Goal: Task Accomplishment & Management: Manage account settings

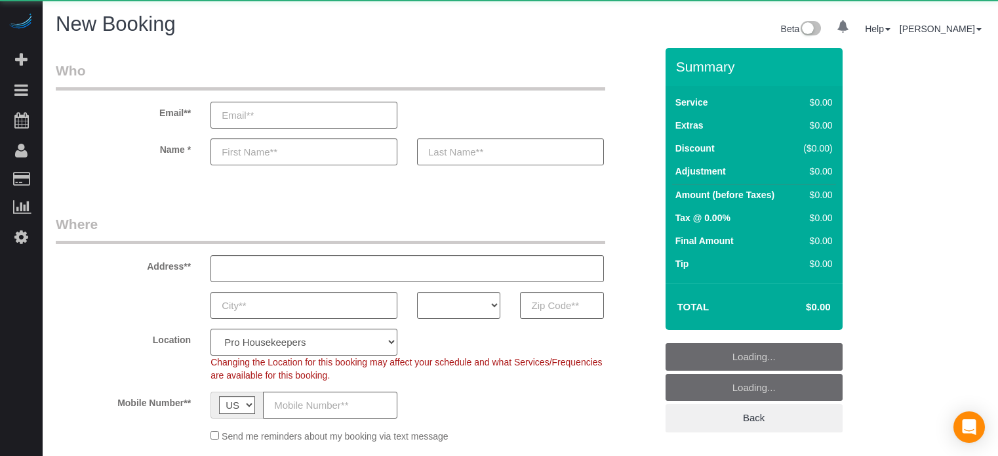
select select "number:9"
select select "4"
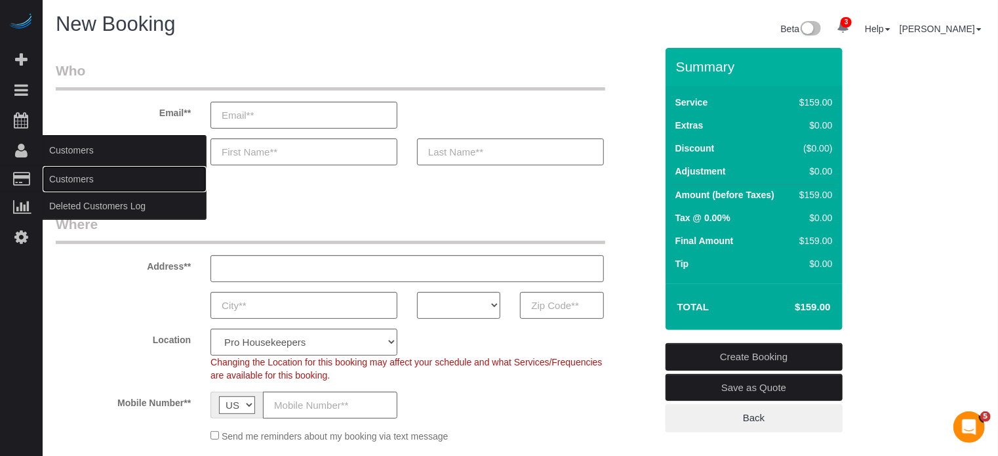
drag, startPoint x: 64, startPoint y: 174, endPoint x: 75, endPoint y: 164, distance: 14.9
click at [64, 174] on link "Customers" at bounding box center [125, 179] width 164 height 26
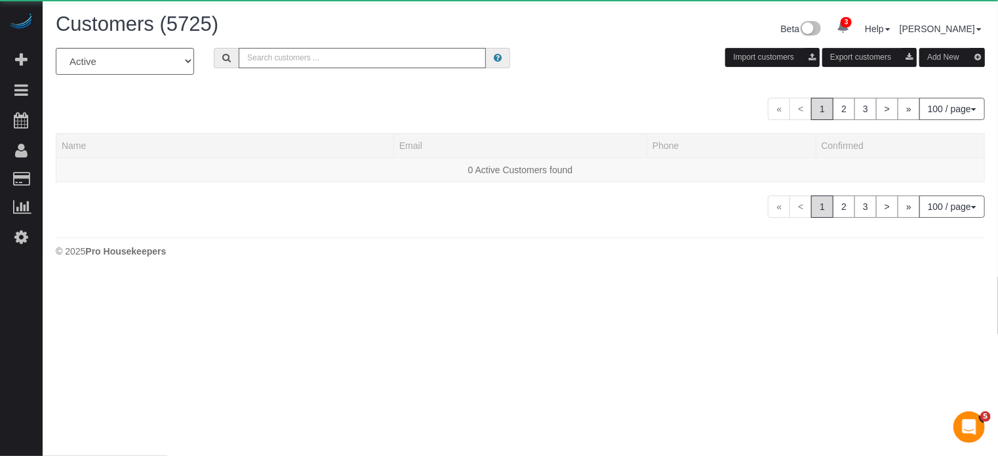
click at [332, 60] on input "text" at bounding box center [362, 58] width 247 height 20
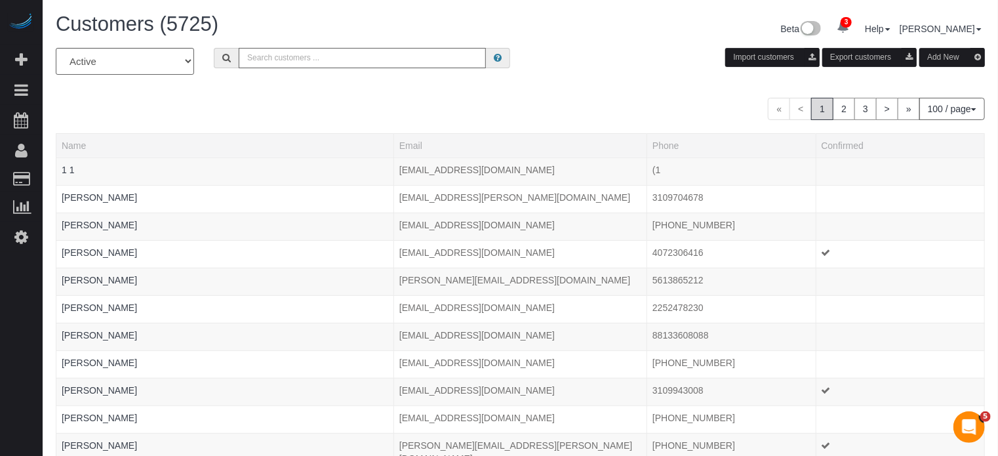
paste input "[PERSON_NAME][EMAIL_ADDRESS][DOMAIN_NAME]"
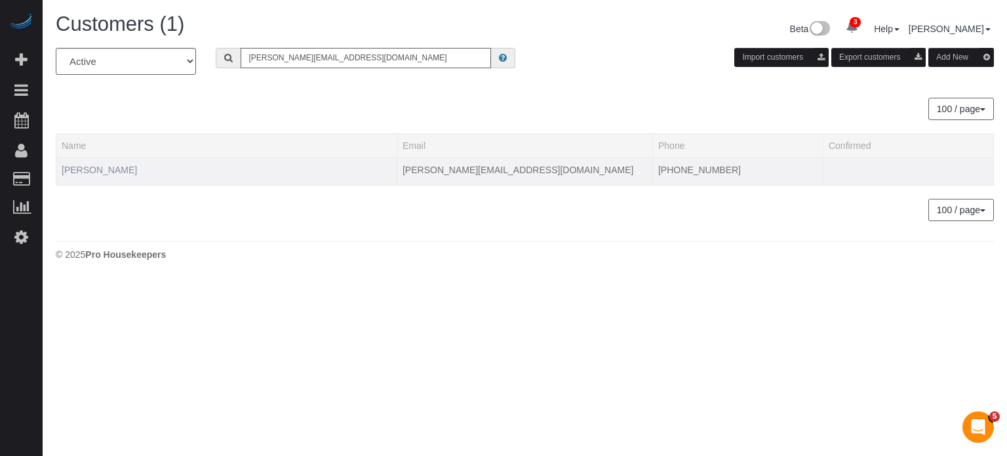
type input "[PERSON_NAME][EMAIL_ADDRESS][DOMAIN_NAME]"
click at [137, 170] on link "[PERSON_NAME]" at bounding box center [99, 170] width 75 height 10
